Goal: Find specific page/section: Find specific page/section

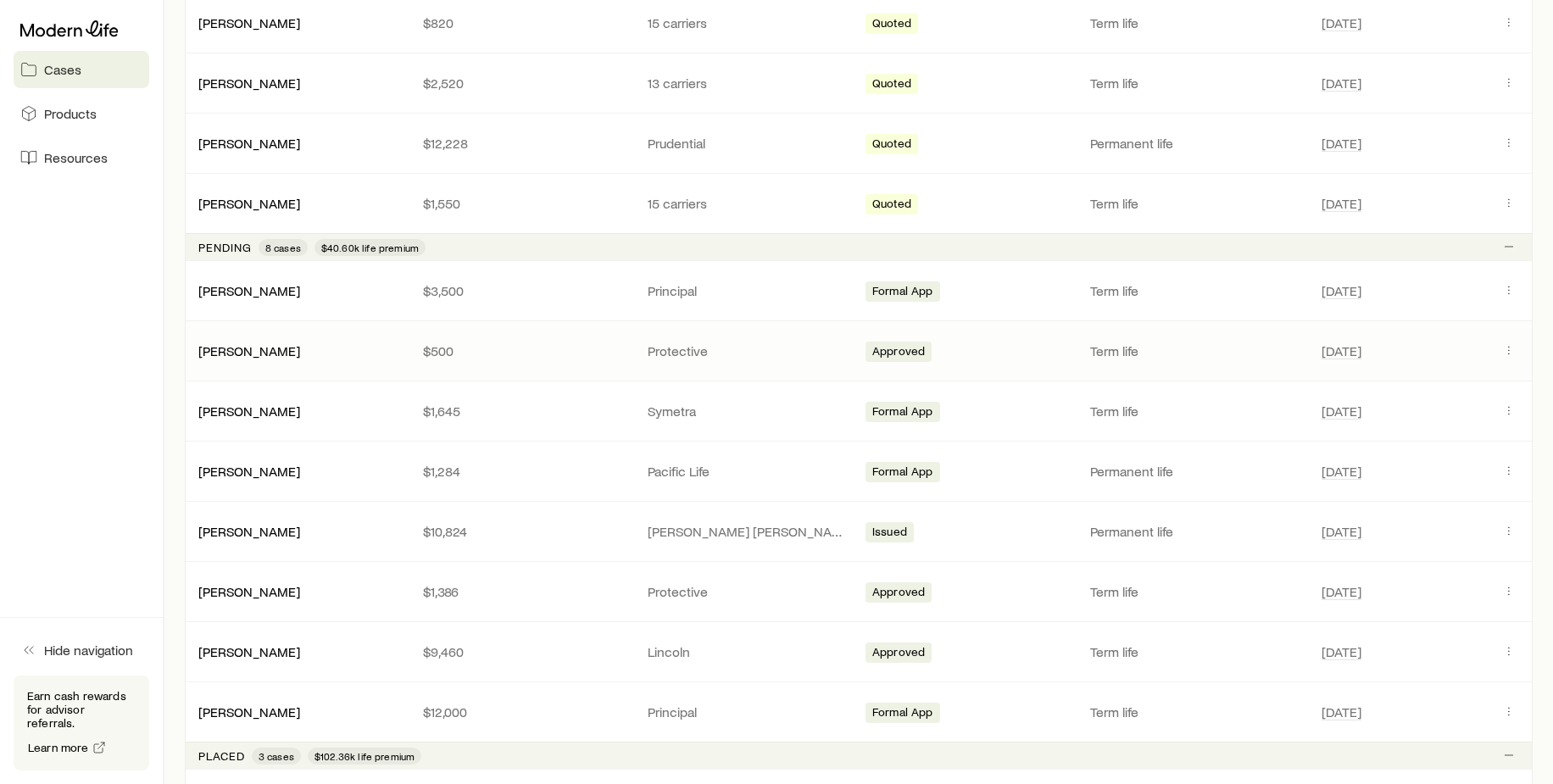
scroll to position [731, 0]
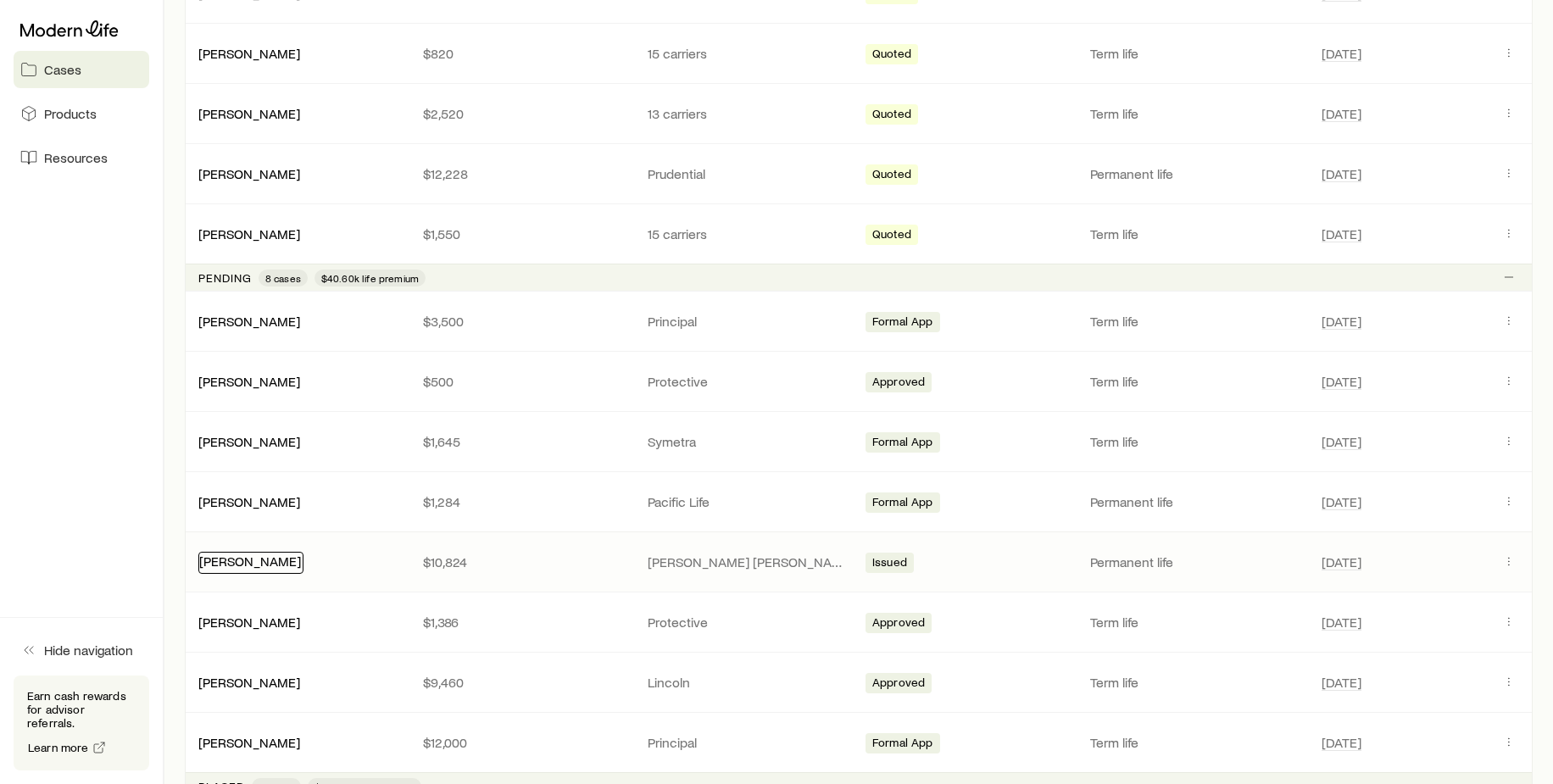
click at [260, 556] on link "[PERSON_NAME]" at bounding box center [250, 560] width 102 height 16
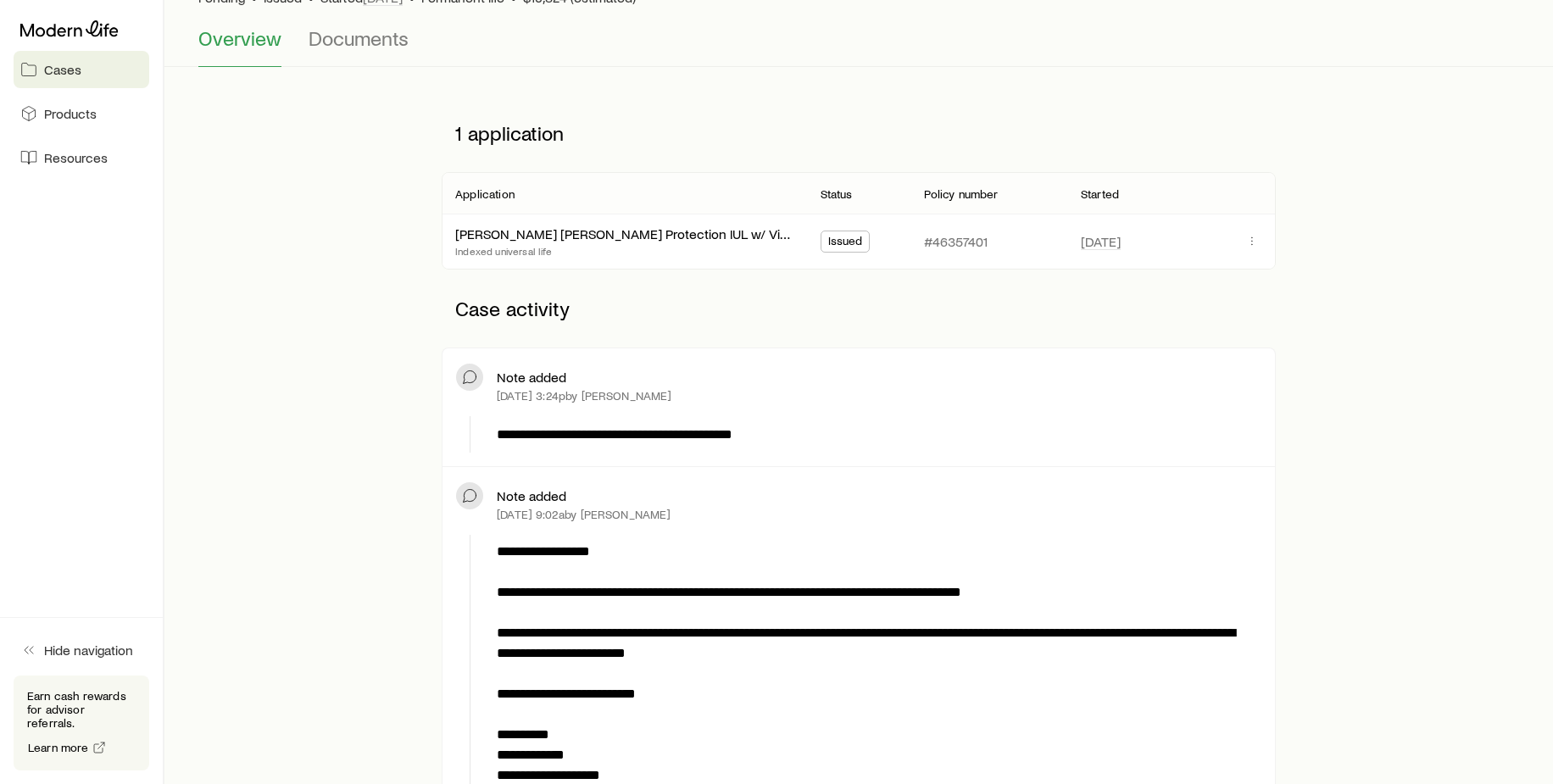
scroll to position [170, 0]
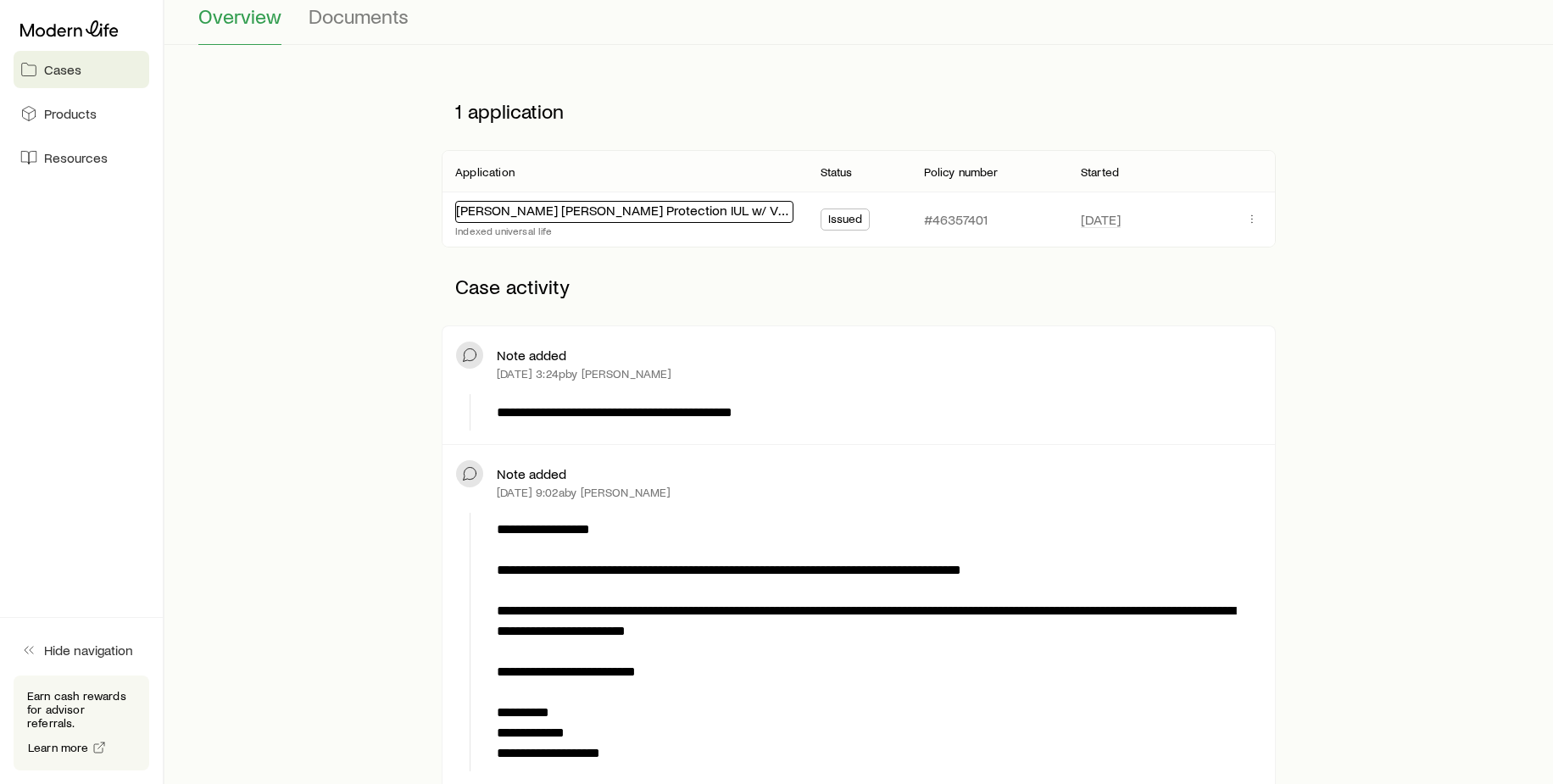
click at [524, 212] on link "[PERSON_NAME] [PERSON_NAME] Protection IUL w/ Vitality" at bounding box center [632, 210] width 352 height 16
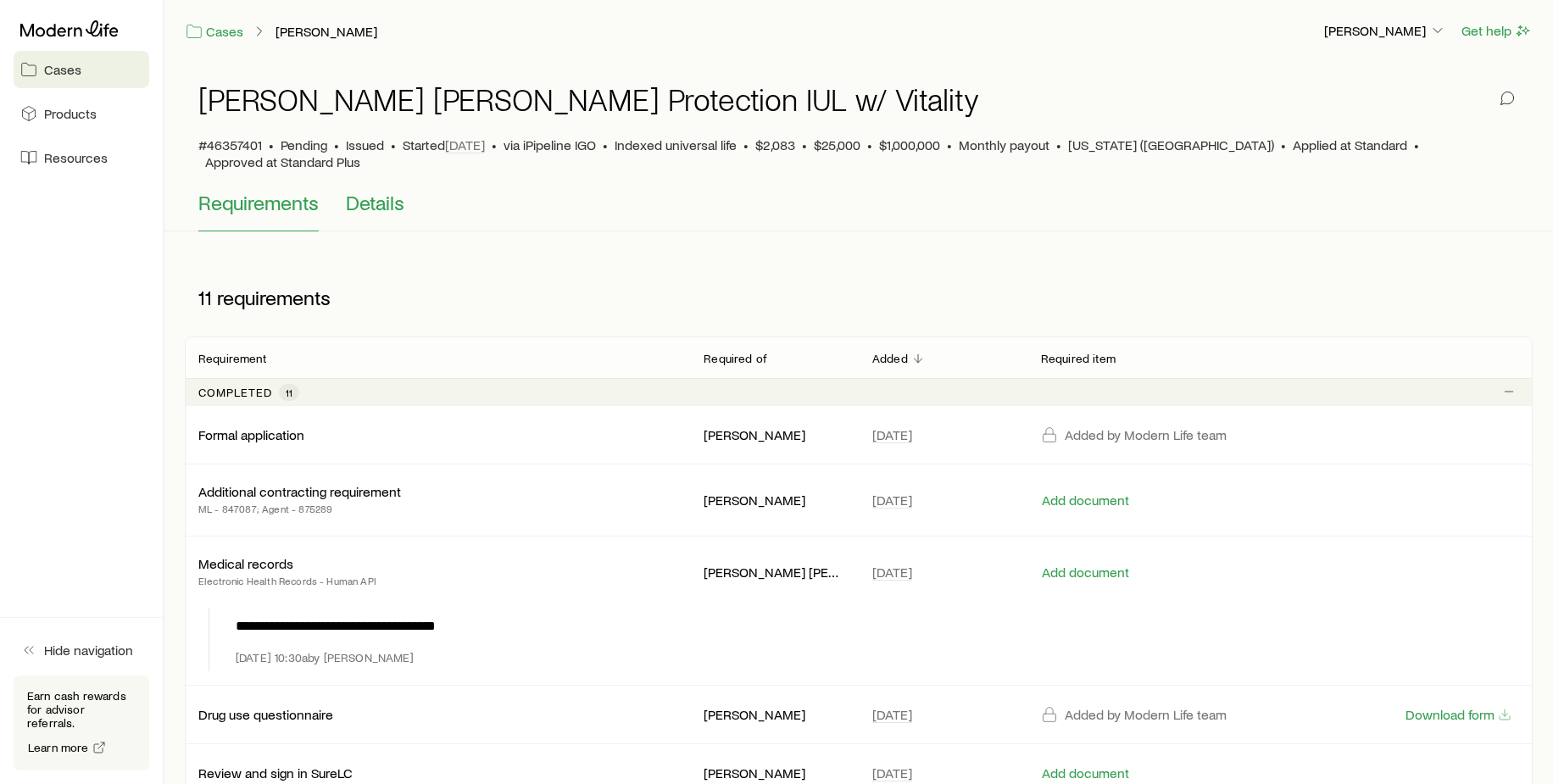
click at [382, 191] on span "Details" at bounding box center [375, 203] width 59 height 24
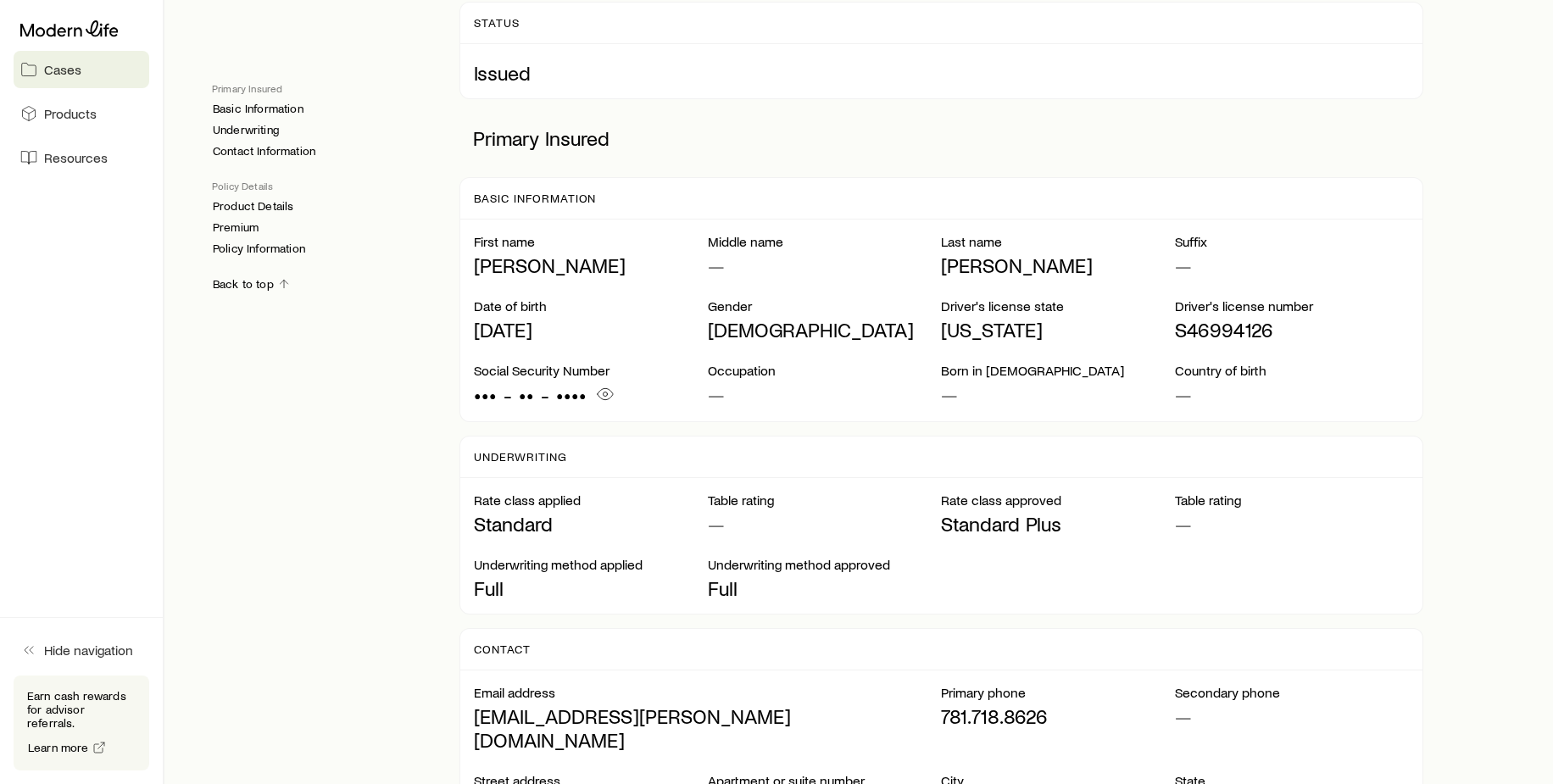
scroll to position [255, 0]
click at [70, 75] on span "Cases" at bounding box center [63, 70] width 37 height 17
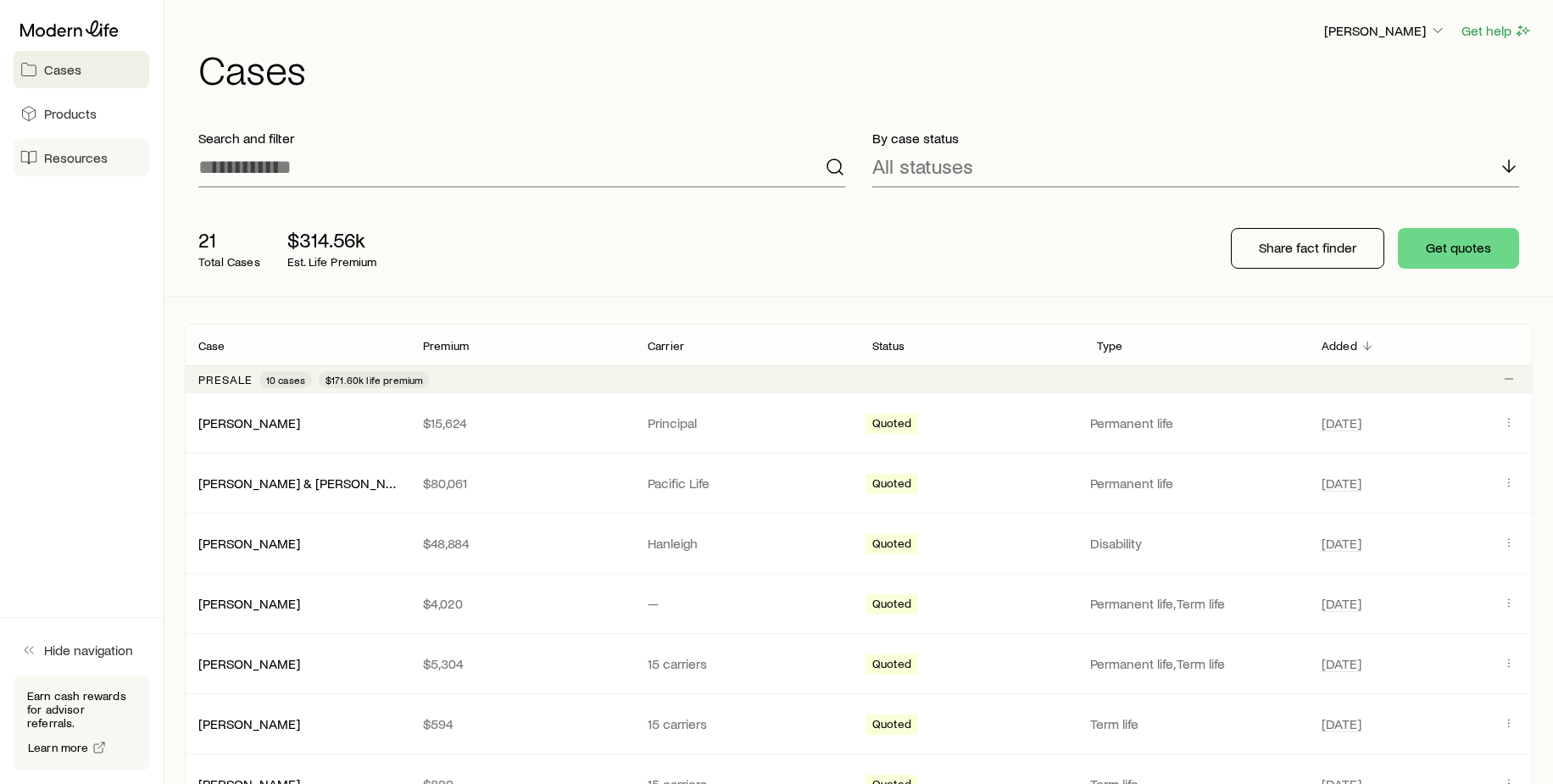
click at [91, 157] on span "Resources" at bounding box center [76, 158] width 64 height 17
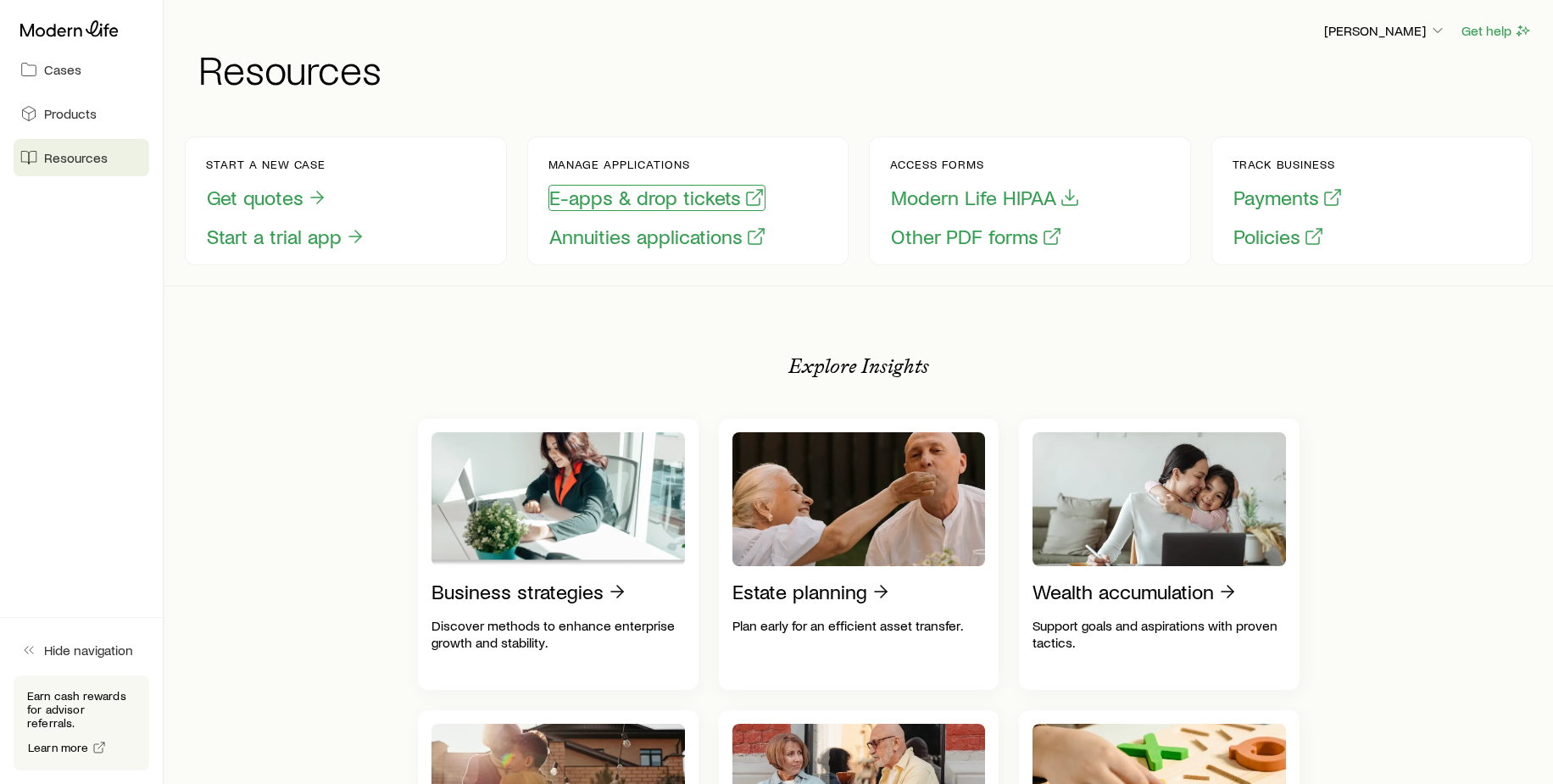
click at [680, 200] on button "E-apps & drop tickets" at bounding box center [657, 198] width 217 height 26
